Goal: Information Seeking & Learning: Find specific page/section

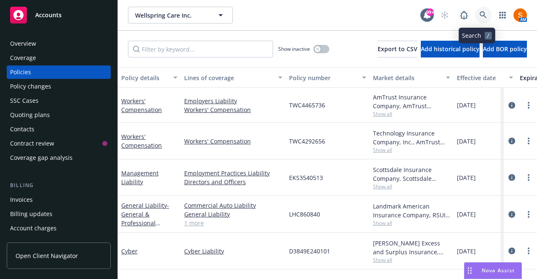
click at [481, 16] on link at bounding box center [483, 15] width 17 height 17
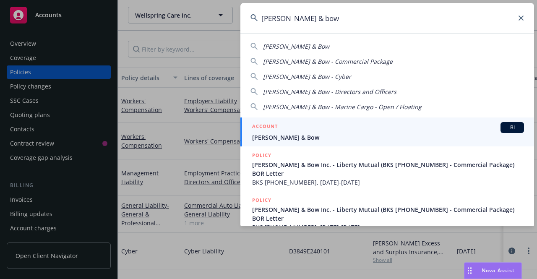
type input "[PERSON_NAME] & bow"
click at [290, 136] on span "[PERSON_NAME] & Bow" at bounding box center [388, 137] width 272 height 9
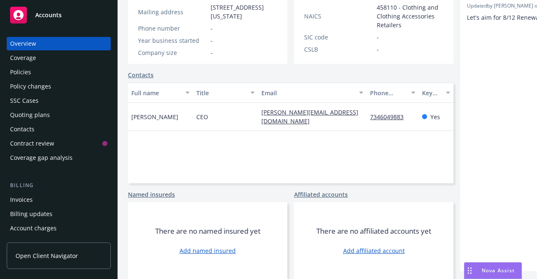
scroll to position [169, 0]
click at [42, 68] on div "Policies" at bounding box center [58, 71] width 97 height 13
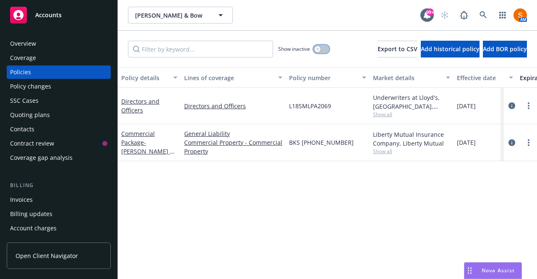
click at [315, 47] on div "button" at bounding box center [318, 49] width 6 height 6
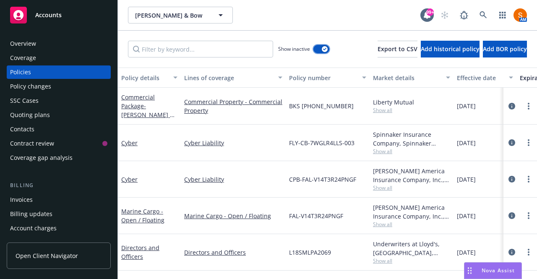
scroll to position [40, 0]
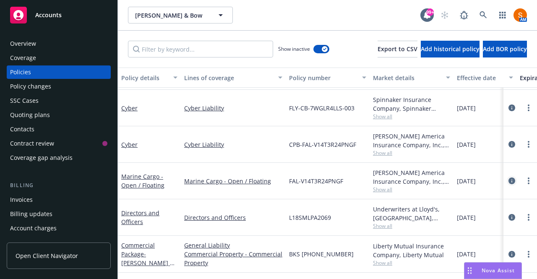
click at [507, 178] on link "circleInformation" at bounding box center [512, 181] width 10 height 10
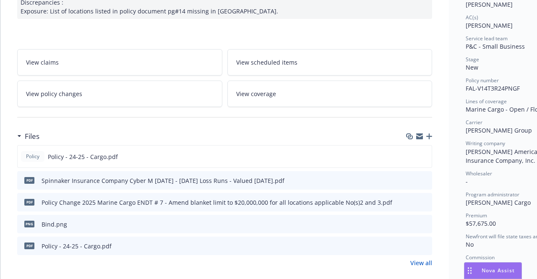
scroll to position [140, 0]
click at [423, 156] on icon "preview file" at bounding box center [424, 156] width 8 height 6
